Goal: Task Accomplishment & Management: Manage account settings

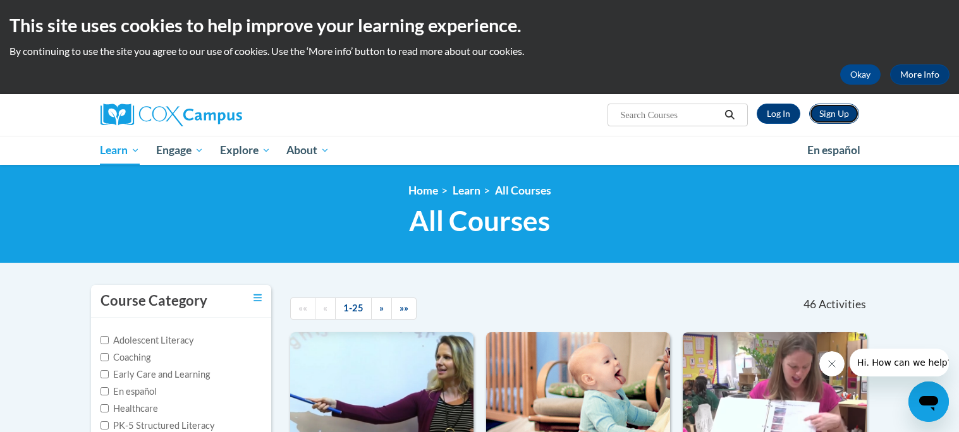
click at [842, 110] on link "Sign Up" at bounding box center [834, 114] width 50 height 20
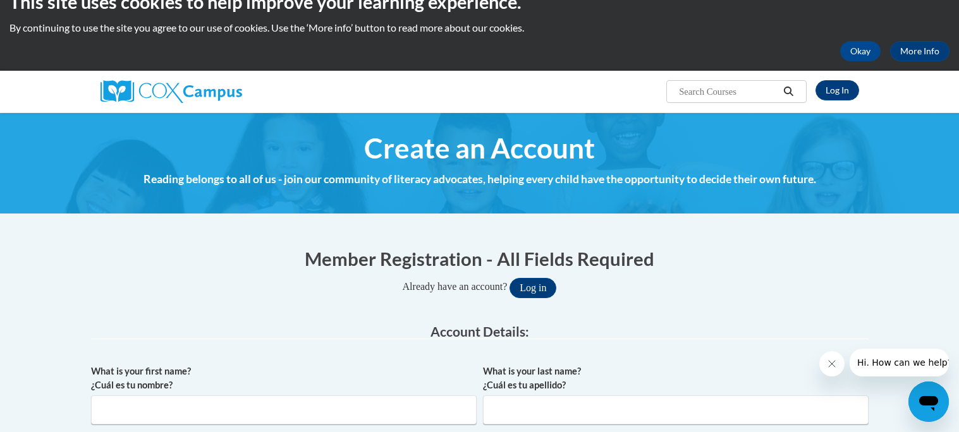
scroll to position [27, 0]
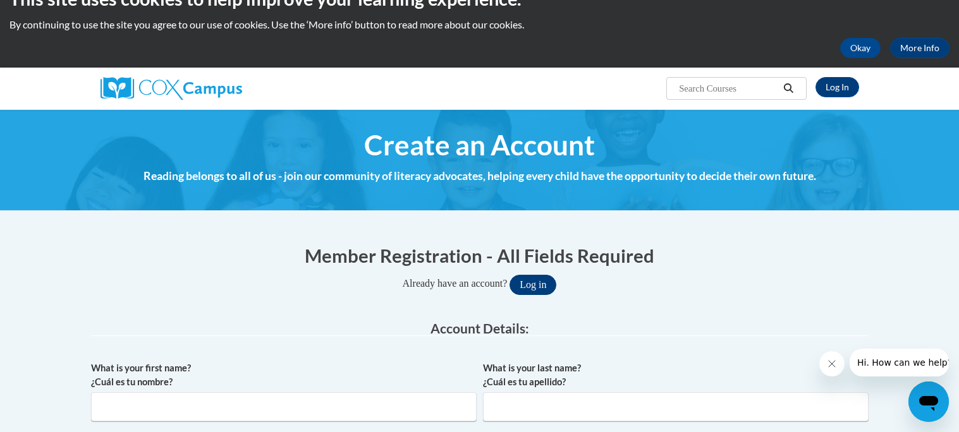
type input "shaylee.blanton27@buckeyehillscc.net"
click at [537, 288] on button "Log in" at bounding box center [532, 285] width 47 height 20
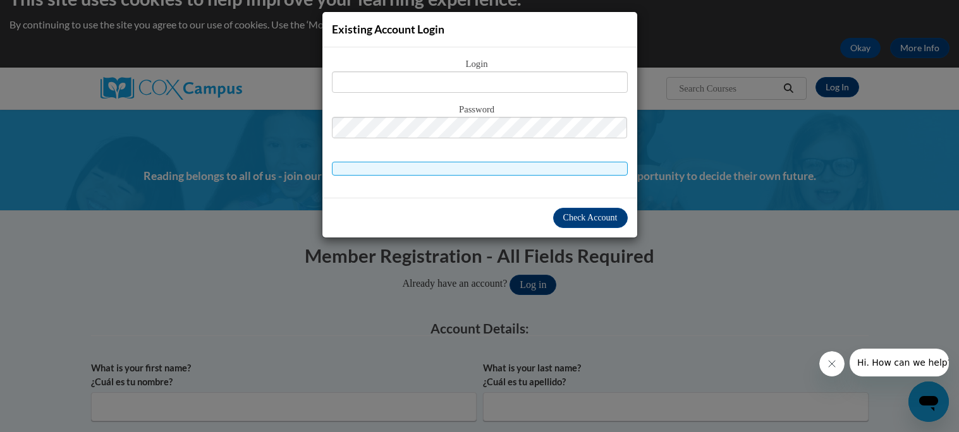
click at [599, 289] on div "Existing Account Login Login Password" at bounding box center [479, 216] width 959 height 432
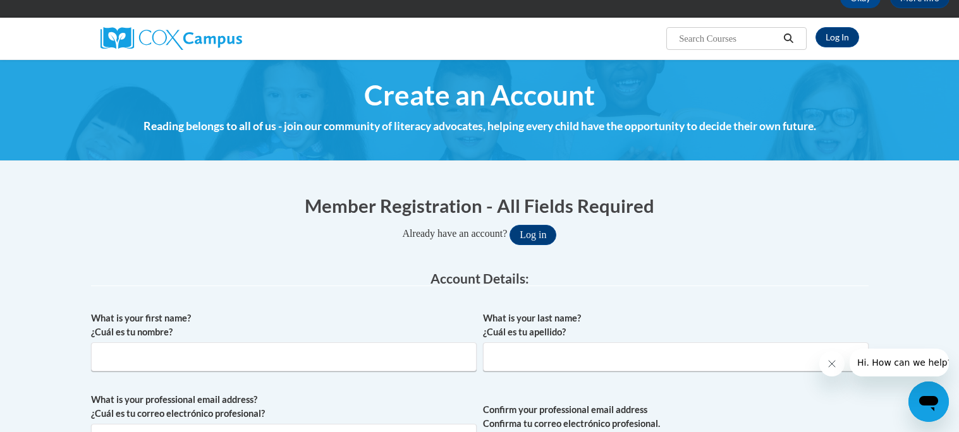
scroll to position [0, 0]
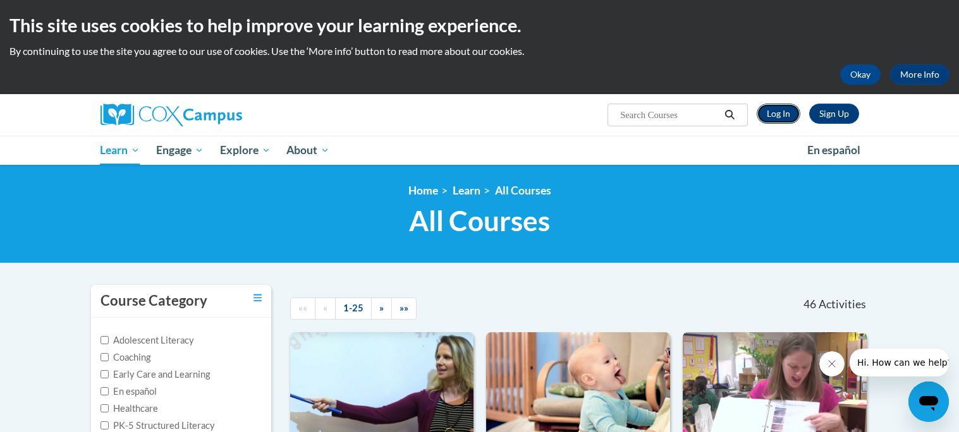
click at [783, 111] on link "Log In" at bounding box center [778, 114] width 44 height 20
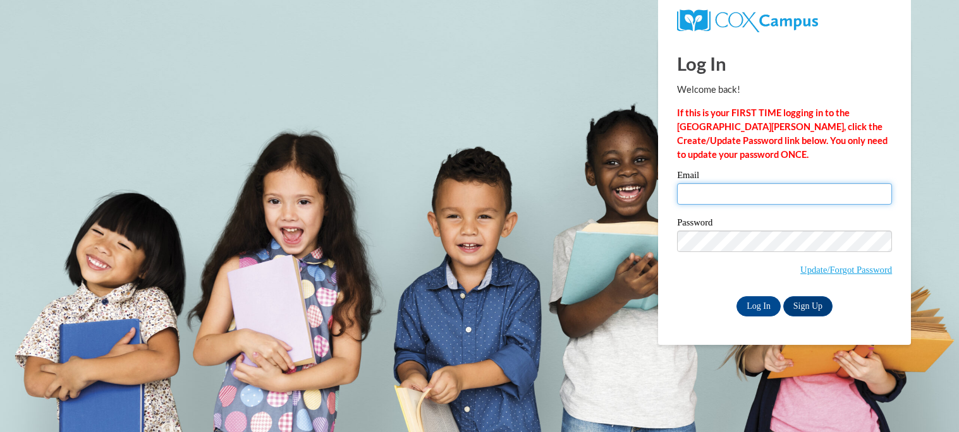
click at [775, 191] on input "Email" at bounding box center [784, 193] width 215 height 21
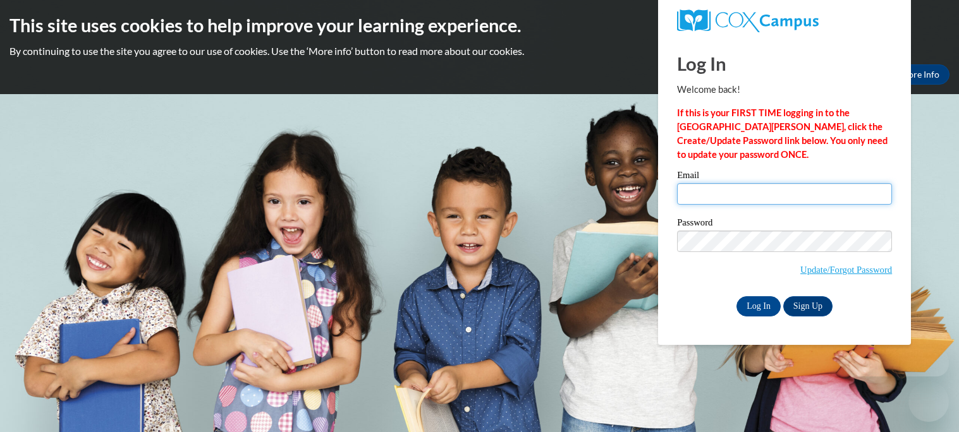
type input "shaylee.blanton27@buckeyehillscc.net"
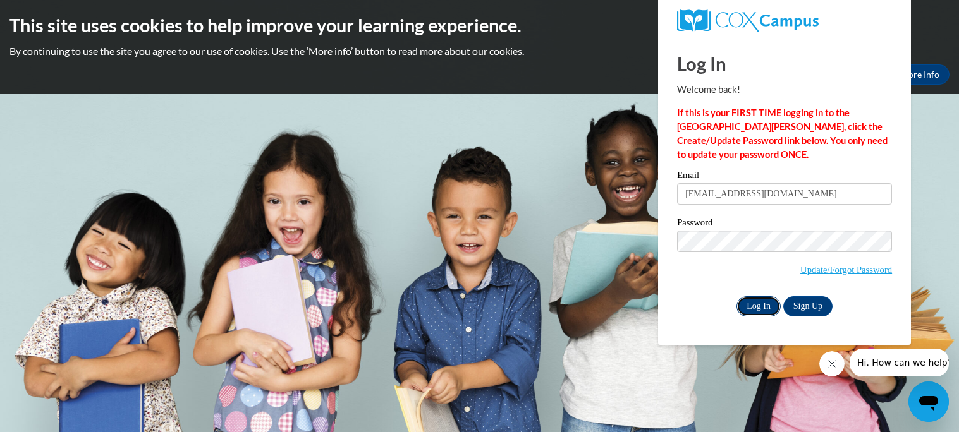
click at [762, 309] on input "Log In" at bounding box center [758, 306] width 44 height 20
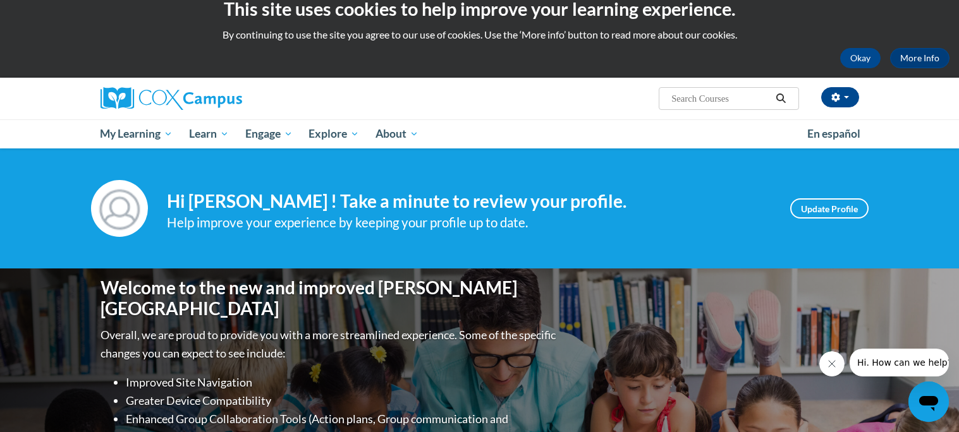
scroll to position [14, 0]
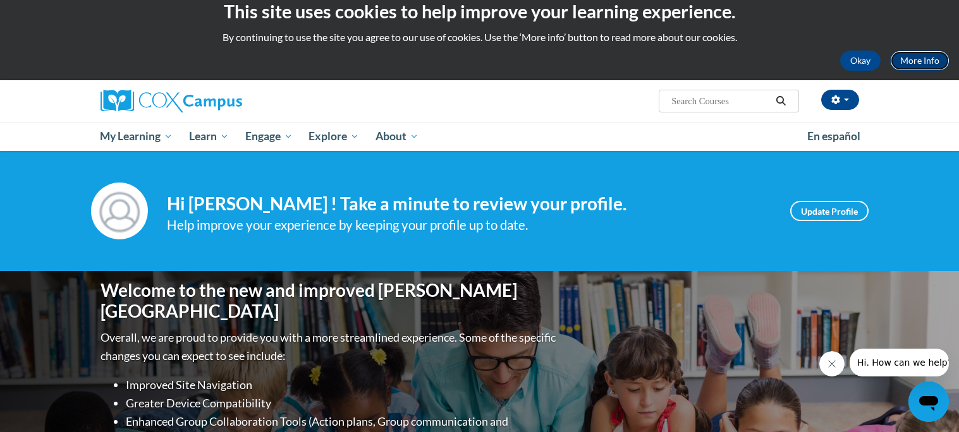
click at [923, 61] on link "More Info" at bounding box center [919, 61] width 59 height 20
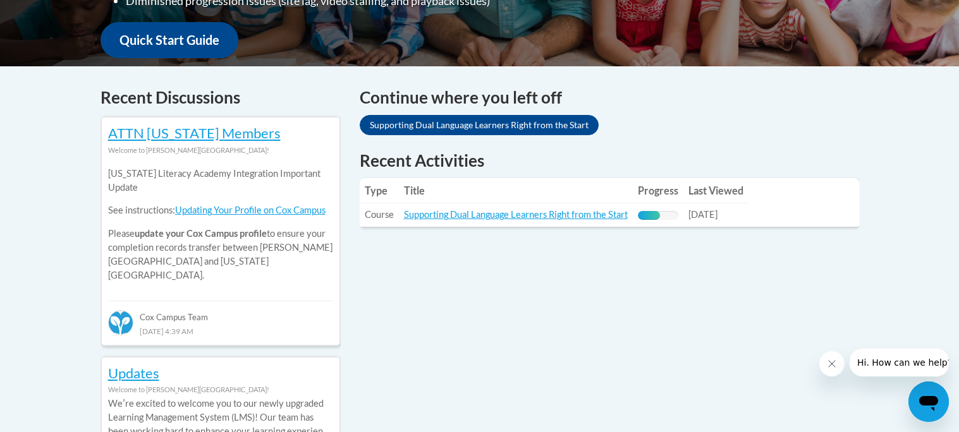
scroll to position [468, 0]
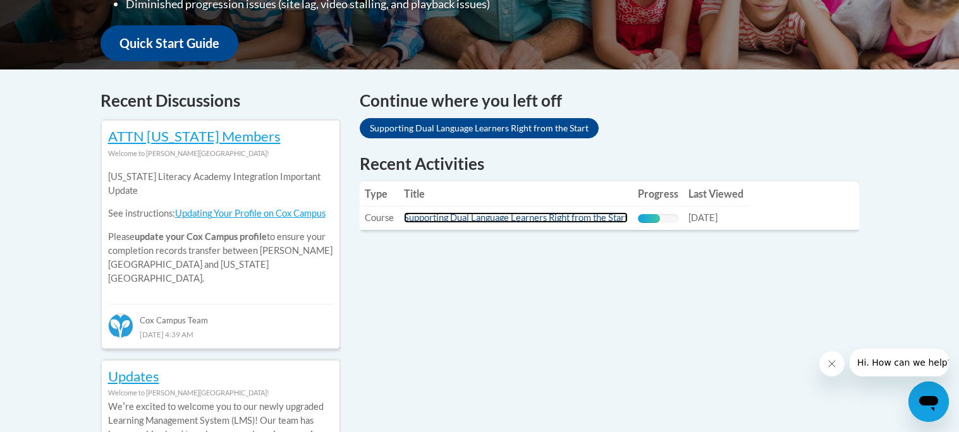
click at [597, 219] on link "Supporting Dual Language Learners Right from the Start" at bounding box center [516, 217] width 224 height 11
click at [593, 216] on link "Supporting Dual Language Learners Right from the Start" at bounding box center [516, 217] width 224 height 11
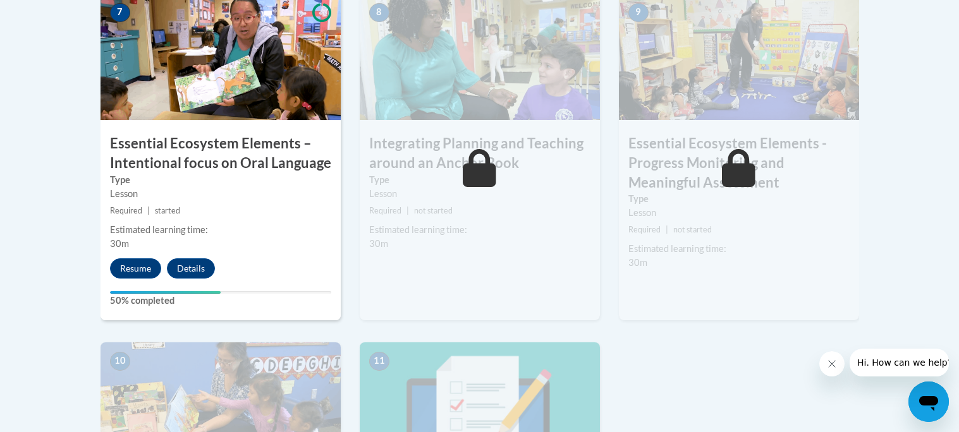
scroll to position [1179, 0]
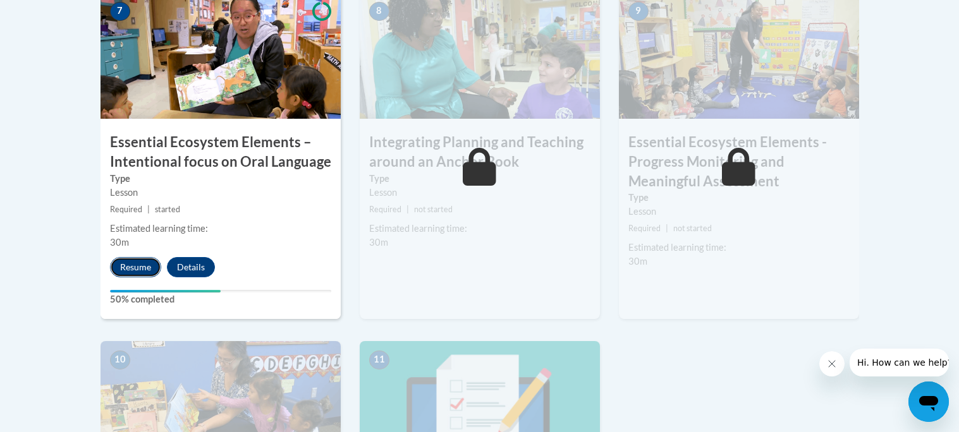
click at [133, 267] on button "Resume" at bounding box center [135, 267] width 51 height 20
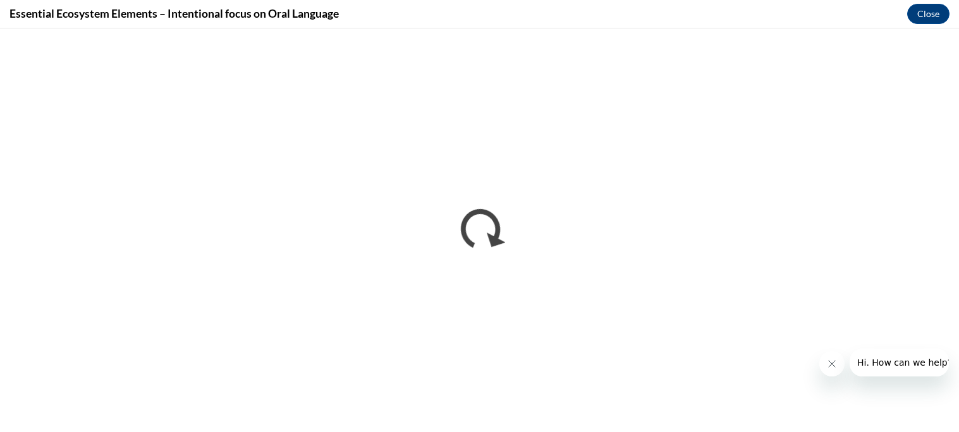
scroll to position [0, 0]
